Goal: Task Accomplishment & Management: Use online tool/utility

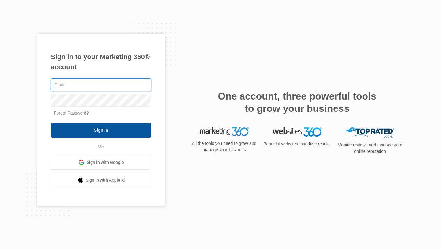
type input "[EMAIL_ADDRESS][DOMAIN_NAME]"
click at [122, 129] on input "Sign In" at bounding box center [101, 130] width 100 height 15
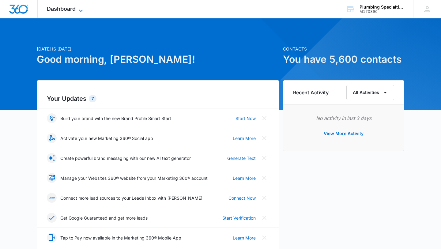
click at [73, 10] on span "Dashboard" at bounding box center [61, 9] width 29 height 6
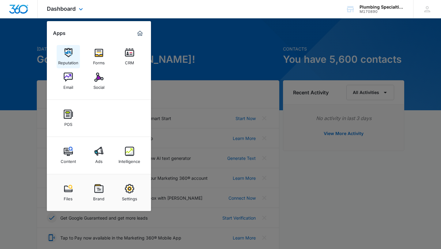
click at [65, 58] on div "Reputation" at bounding box center [68, 61] width 20 height 8
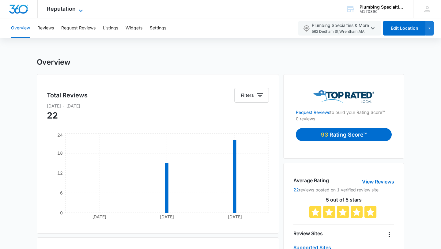
click at [59, 9] on span "Reputation" at bounding box center [61, 9] width 29 height 6
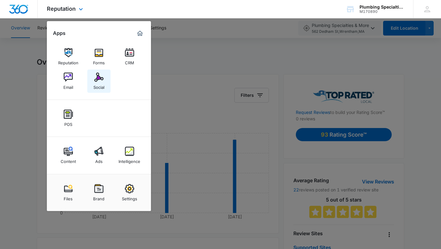
click at [96, 83] on div "Social" at bounding box center [98, 86] width 11 height 8
